Goal: Information Seeking & Learning: Learn about a topic

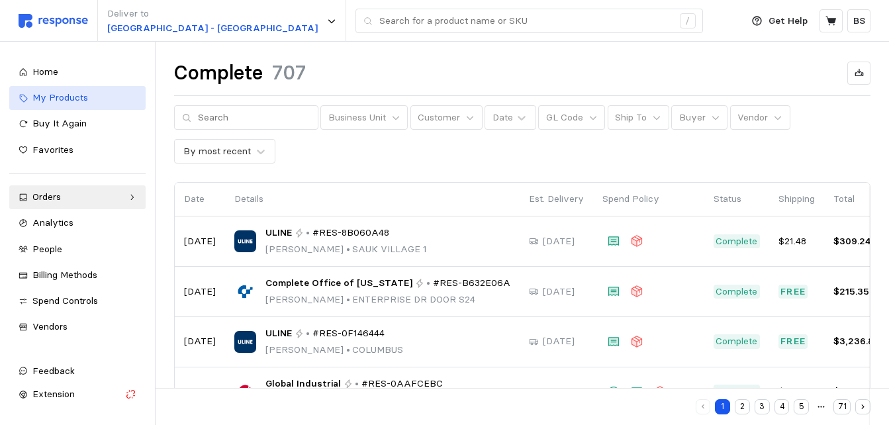
click at [77, 96] on span "My Products" at bounding box center [60, 97] width 56 height 12
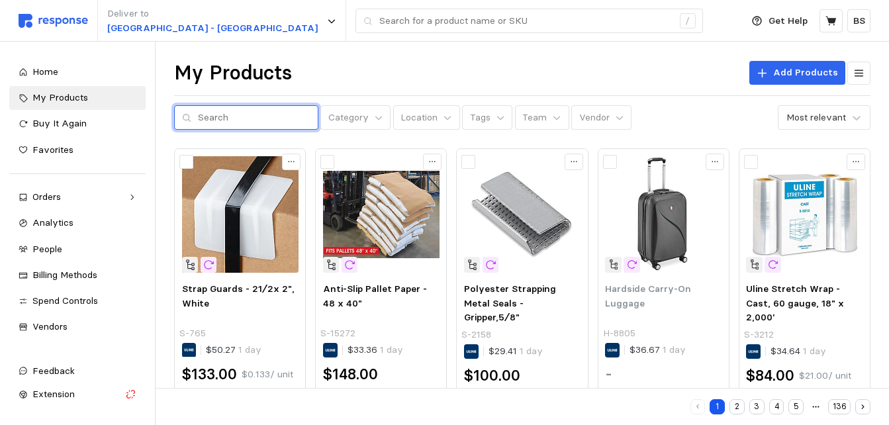
click at [228, 119] on input "text" at bounding box center [254, 118] width 112 height 24
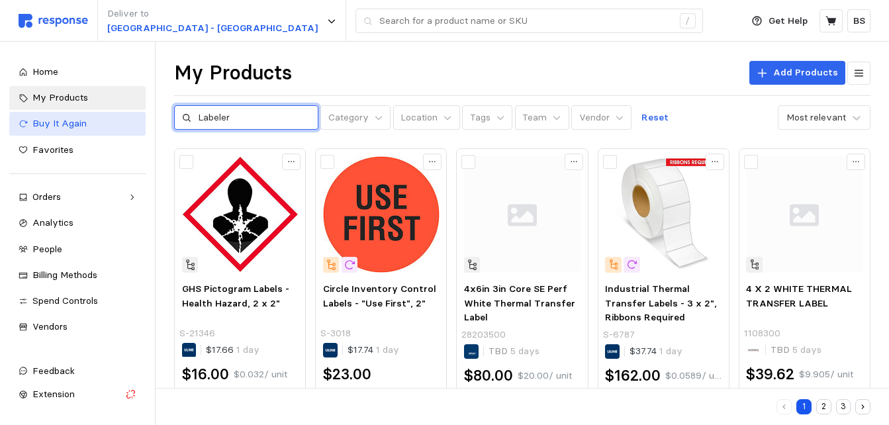
drag, startPoint x: 249, startPoint y: 119, endPoint x: 59, endPoint y: 113, distance: 190.0
paste input "handheld electronic label mak"
type input "handheld electronic label maker"
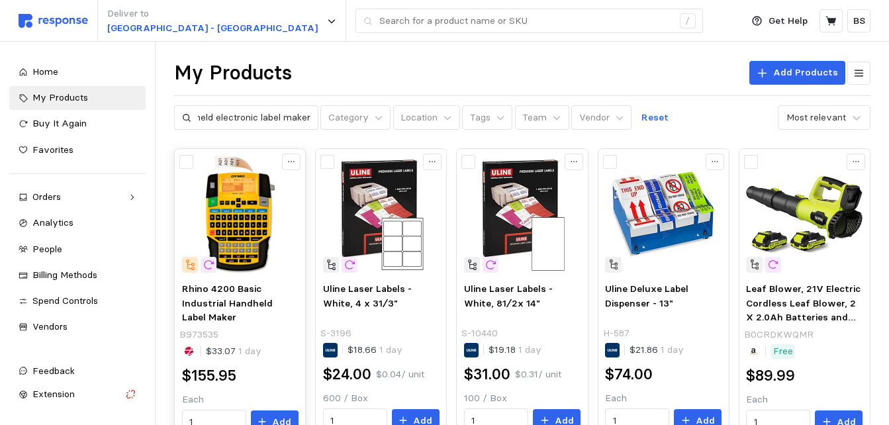
click at [232, 218] on img at bounding box center [240, 214] width 116 height 116
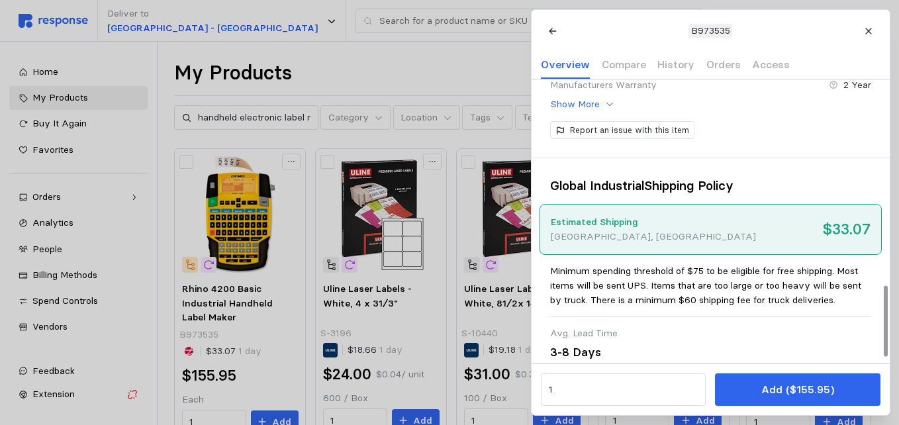
scroll to position [849, 0]
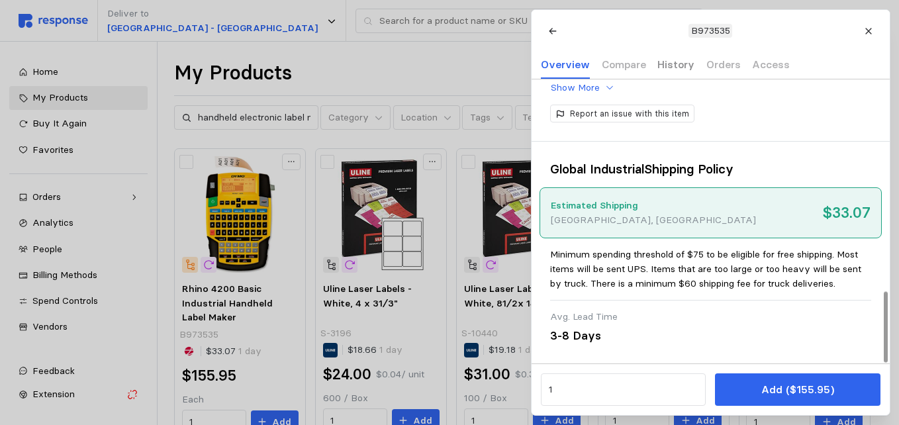
click at [676, 62] on p "History" at bounding box center [675, 64] width 37 height 17
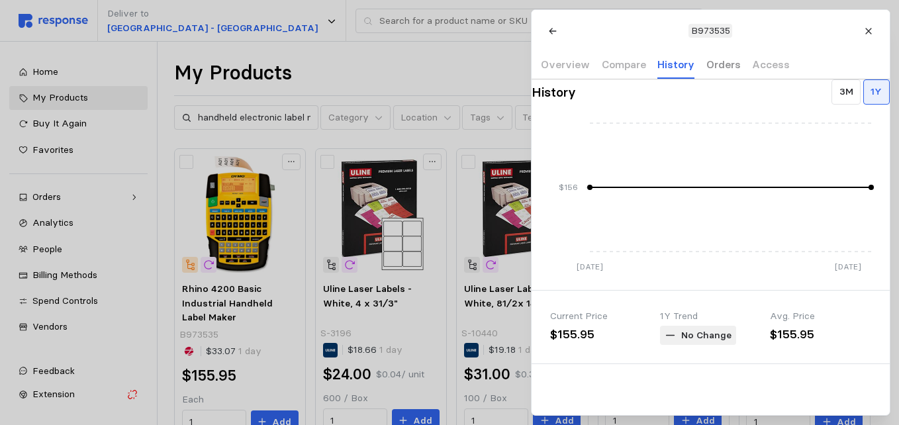
click at [723, 64] on p "Orders" at bounding box center [722, 64] width 34 height 17
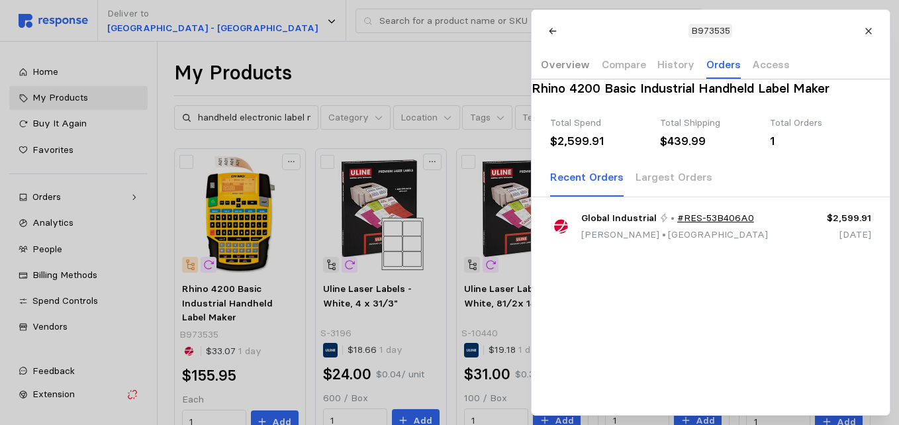
click at [570, 64] on p "Overview" at bounding box center [565, 64] width 49 height 17
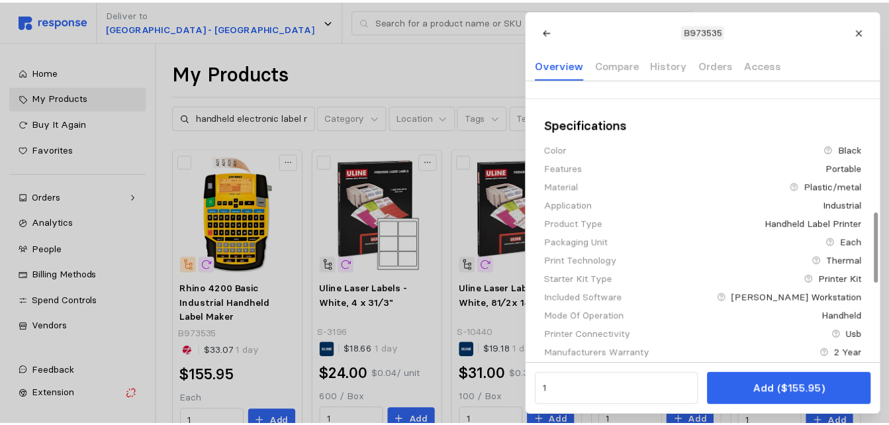
scroll to position [529, 0]
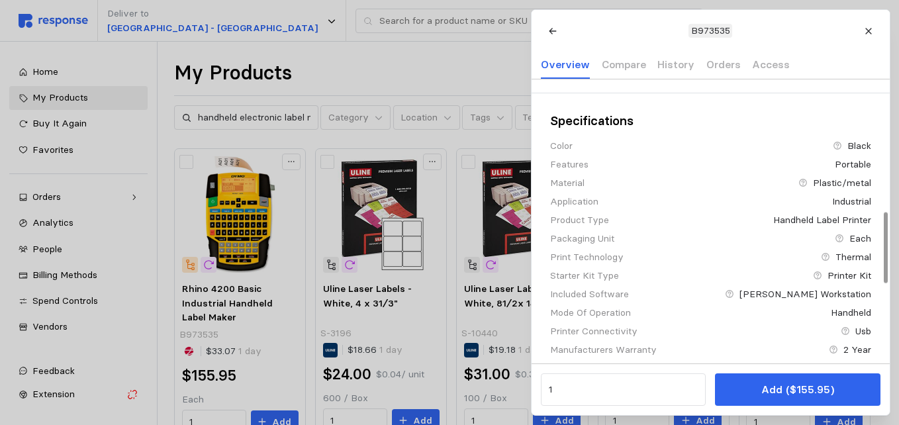
click at [228, 208] on div at bounding box center [449, 212] width 899 height 425
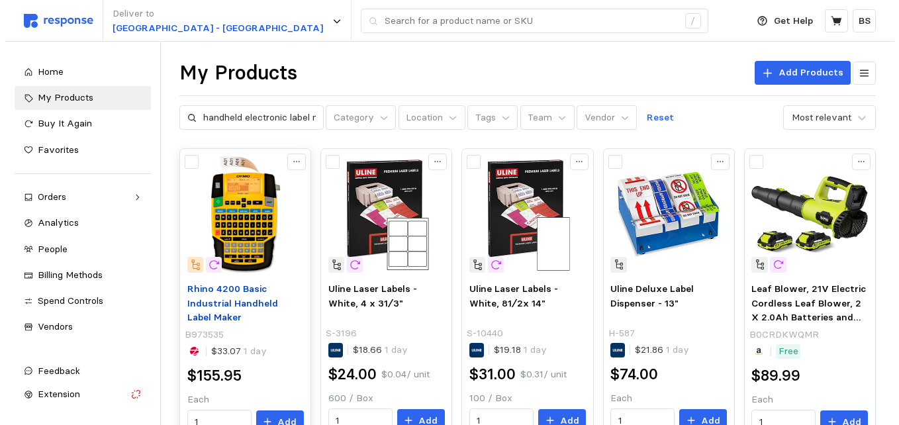
scroll to position [66, 0]
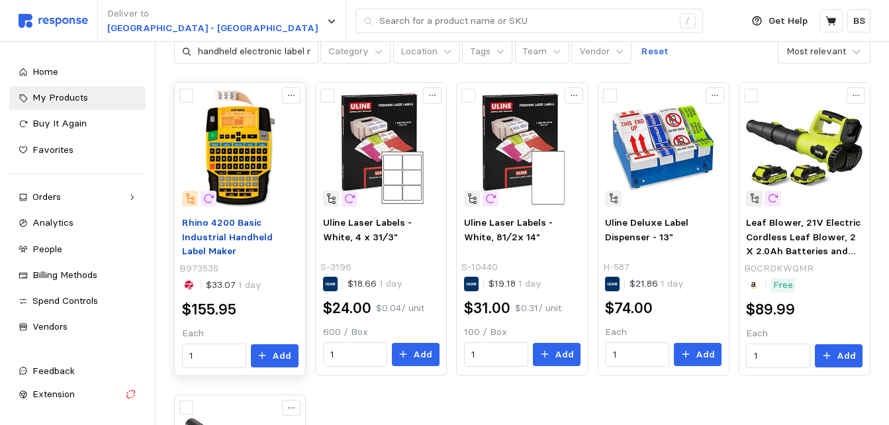
click at [231, 228] on span "Rhino 4200 Basic Industrial Handheld Label Maker" at bounding box center [227, 236] width 91 height 40
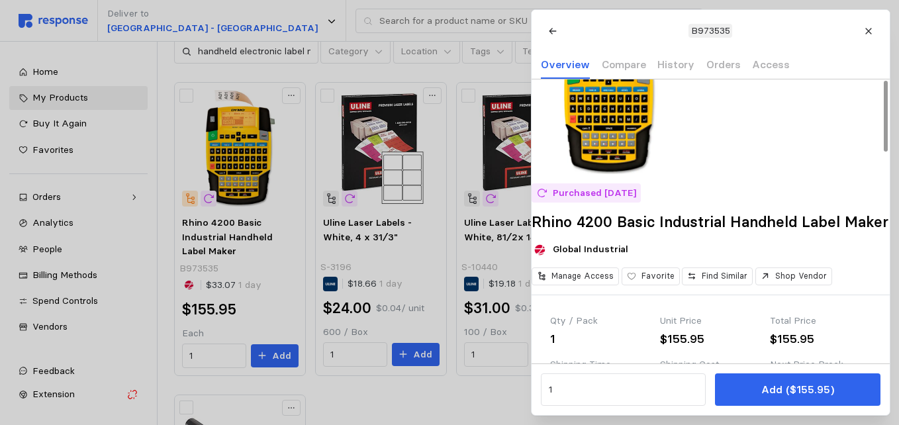
scroll to position [0, 0]
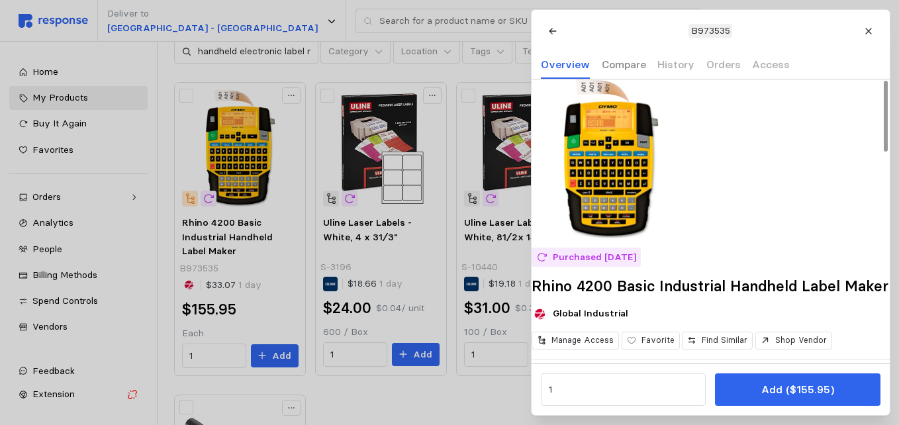
click at [611, 63] on p "Compare" at bounding box center [623, 64] width 44 height 17
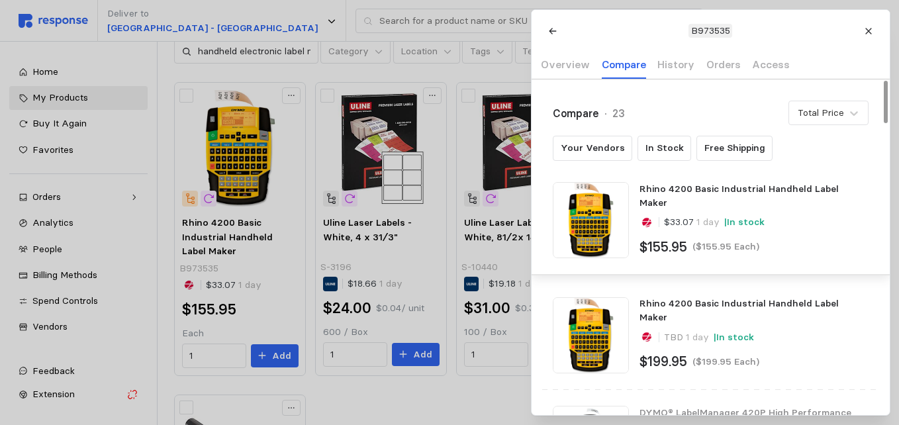
click at [889, 79] on div at bounding box center [885, 246] width 7 height 335
click at [586, 148] on p "Your Vendors" at bounding box center [592, 148] width 64 height 15
click at [666, 148] on p "In Stock" at bounding box center [663, 148] width 38 height 15
click at [363, 14] on div at bounding box center [449, 212] width 899 height 425
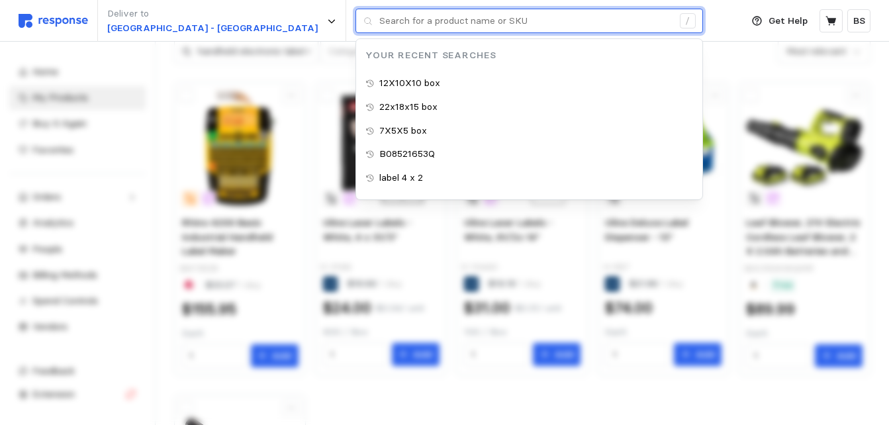
click at [394, 19] on input "text" at bounding box center [525, 21] width 293 height 24
paste input "handheld electronic label maker"
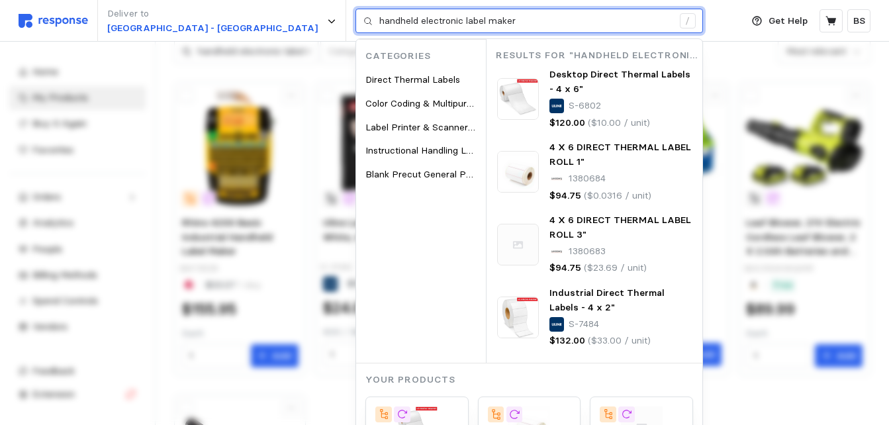
click at [379, 19] on input "handheld electronic label maker" at bounding box center [525, 21] width 293 height 24
drag, startPoint x: 332, startPoint y: 18, endPoint x: 0, endPoint y: 62, distance: 335.1
click at [355, 34] on div "handheld electronic label maker / Categories Direct Thermal Labels Color Coding…" at bounding box center [528, 21] width 347 height 25
type input "electronic label maker"
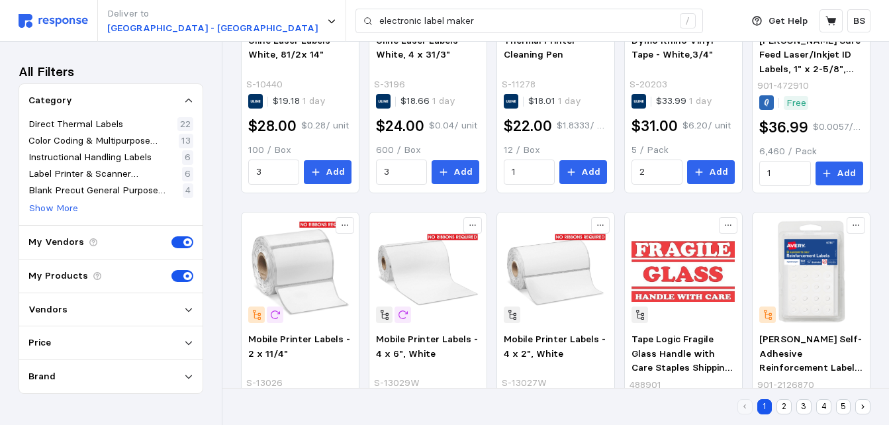
scroll to position [785, 0]
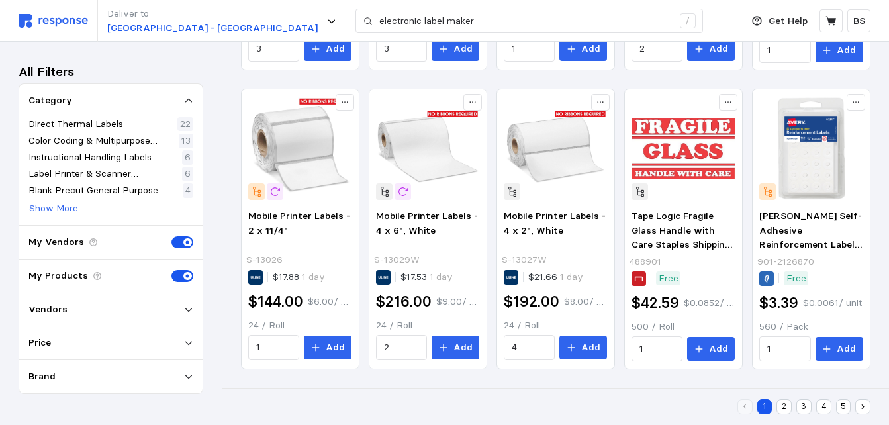
click at [779, 406] on button "2" at bounding box center [783, 406] width 15 height 15
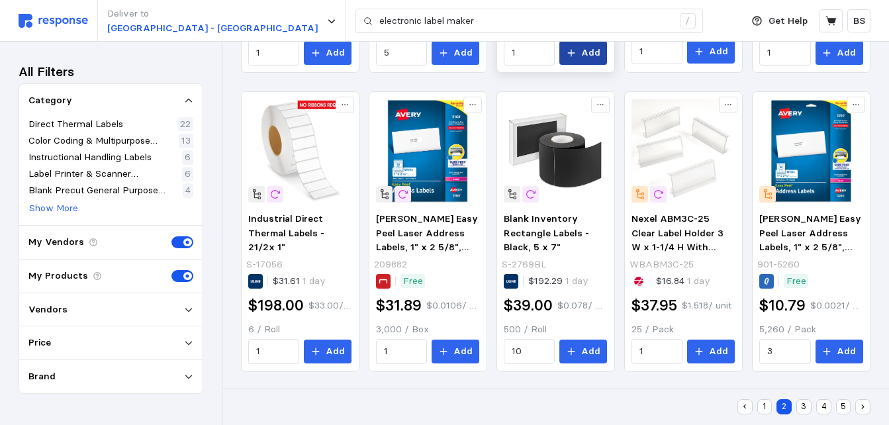
scroll to position [785, 0]
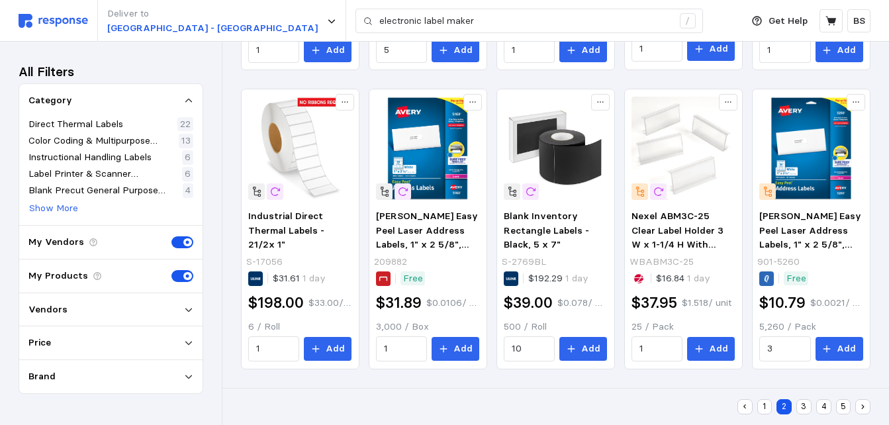
click at [804, 406] on button "3" at bounding box center [803, 406] width 15 height 15
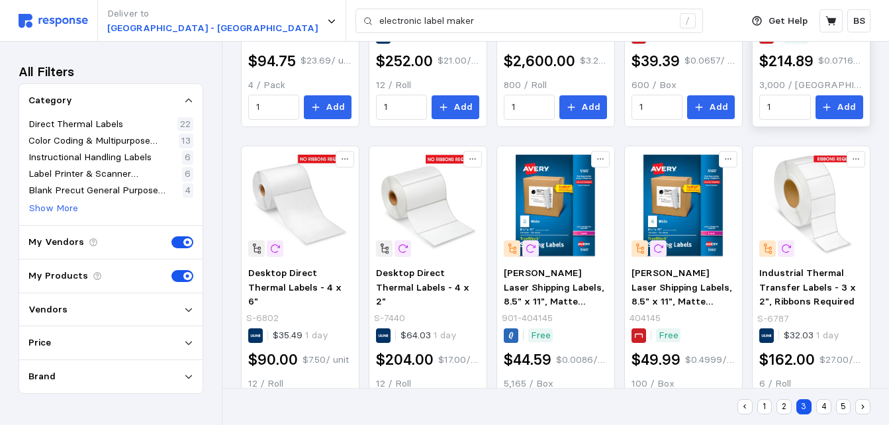
scroll to position [785, 0]
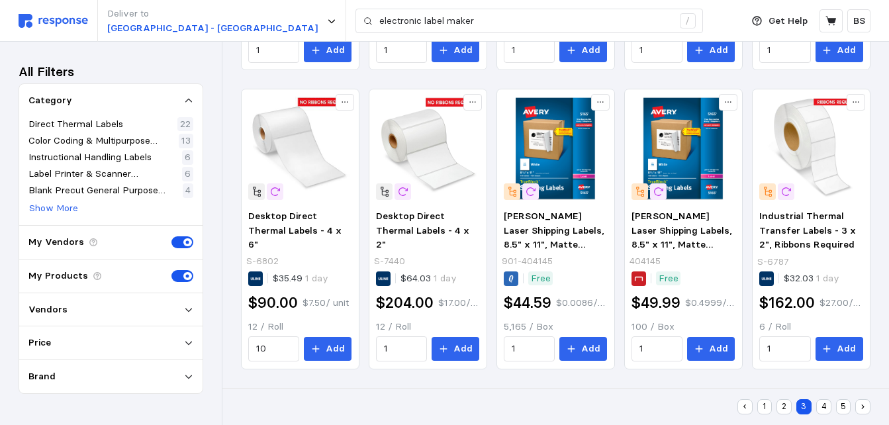
click at [828, 404] on button "4" at bounding box center [823, 406] width 15 height 15
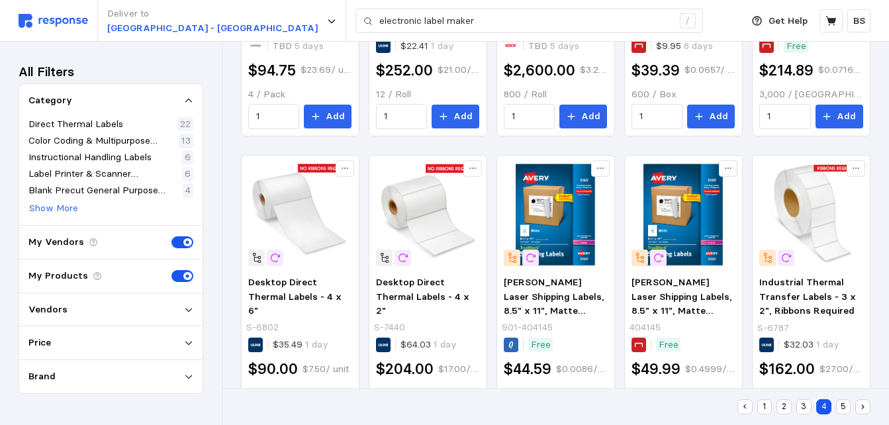
scroll to position [214, 0]
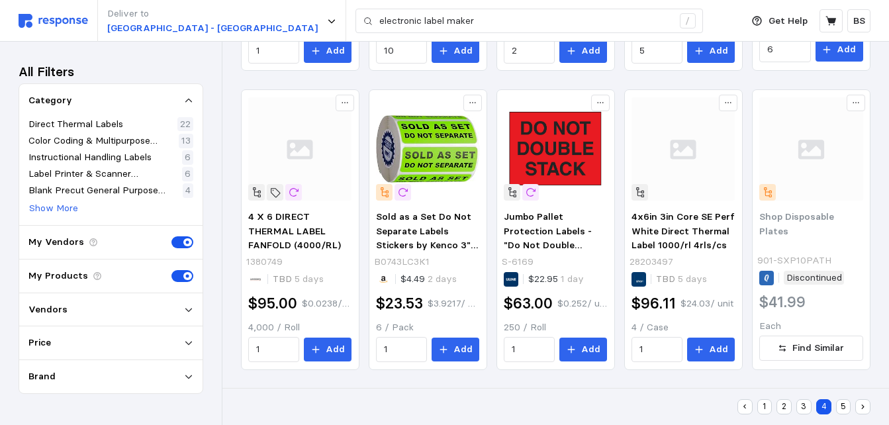
scroll to position [785, 0]
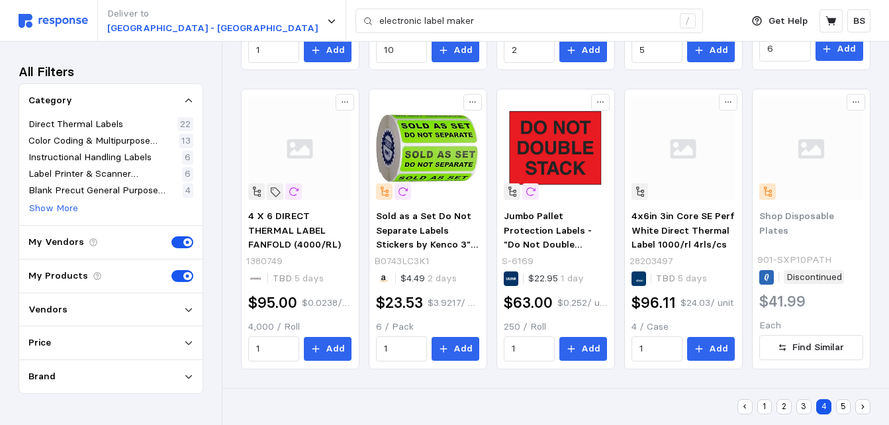
click at [838, 412] on button "5" at bounding box center [843, 406] width 15 height 15
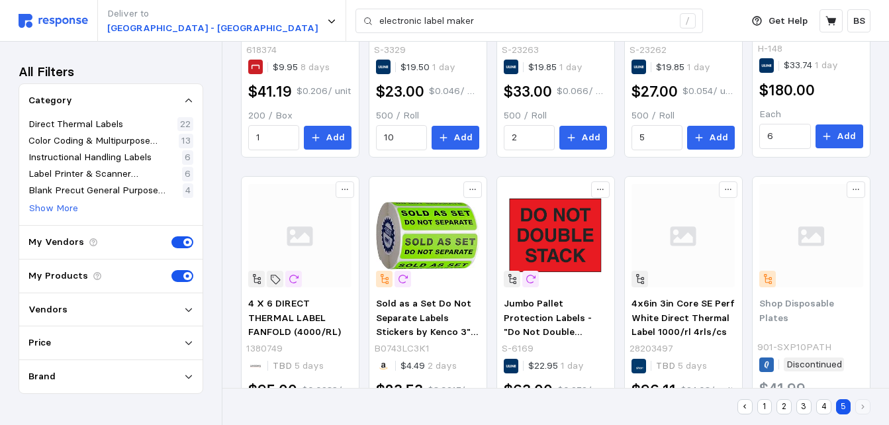
scroll to position [214, 0]
